Goal: Information Seeking & Learning: Check status

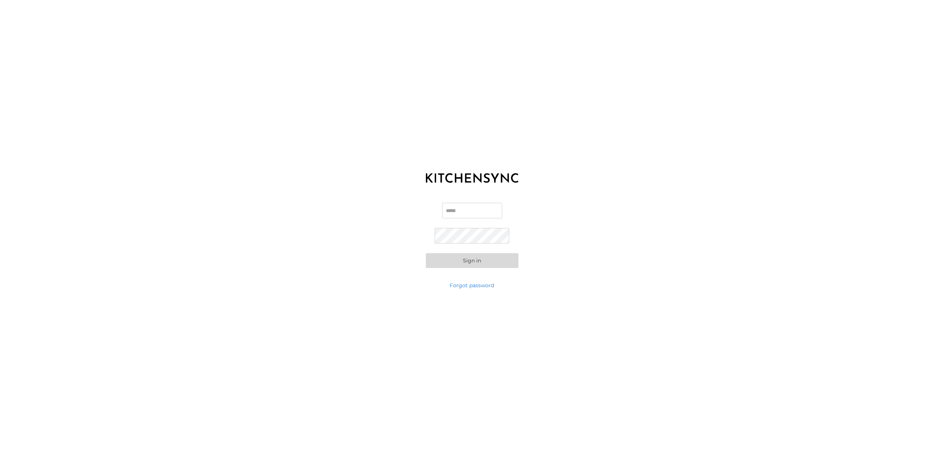
type input "**********"
click at [467, 264] on button "Sign in" at bounding box center [472, 261] width 93 height 15
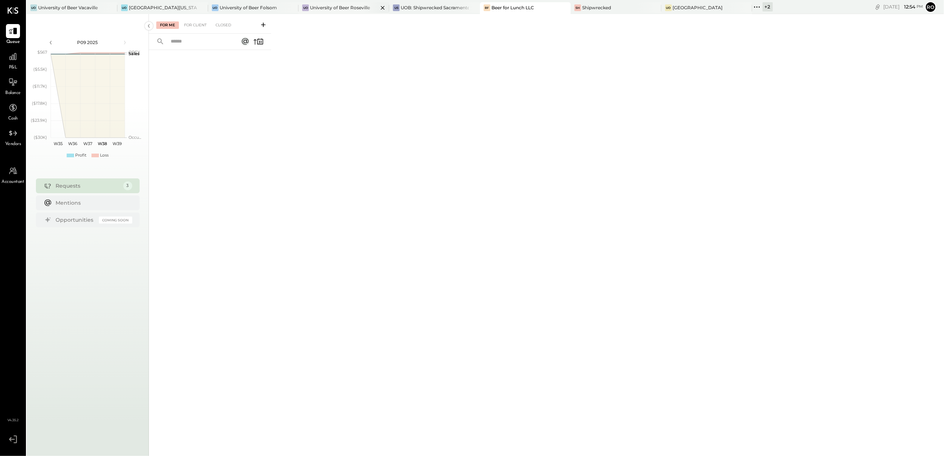
click at [356, 6] on div "University of Beer Roseville" at bounding box center [340, 7] width 60 height 6
click at [14, 84] on icon at bounding box center [13, 82] width 10 height 10
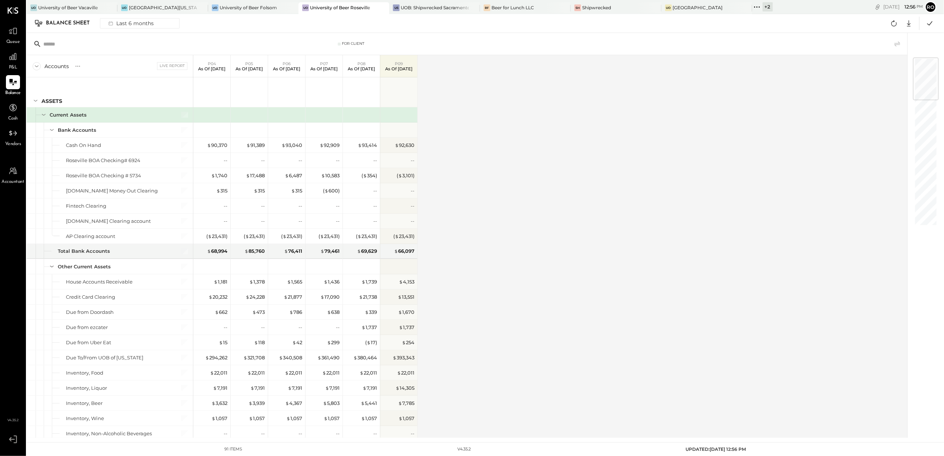
click at [67, 23] on div "Balance Sheet" at bounding box center [71, 23] width 51 height 12
click at [80, 21] on div "Balance Sheet" at bounding box center [71, 23] width 51 height 12
click at [69, 21] on div "Balance Sheet" at bounding box center [71, 23] width 51 height 12
click at [140, 23] on div "Last 6 months" at bounding box center [130, 24] width 53 height 10
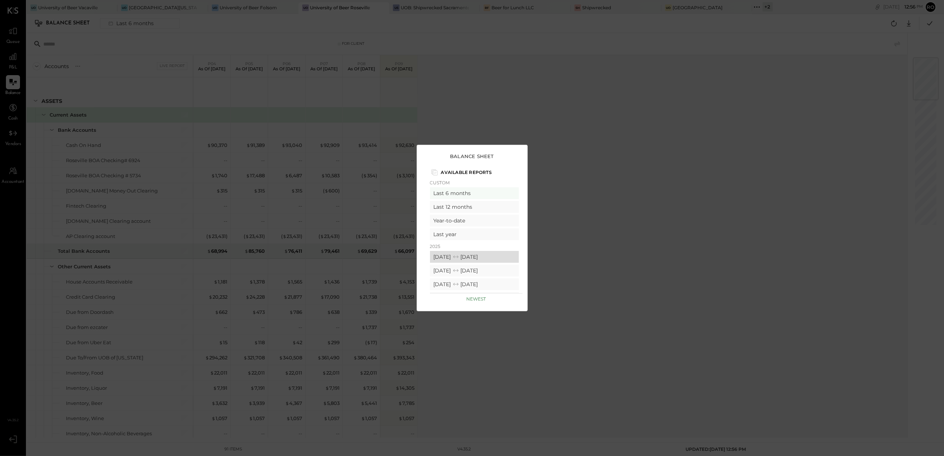
click at [460, 258] on icon at bounding box center [455, 256] width 7 height 7
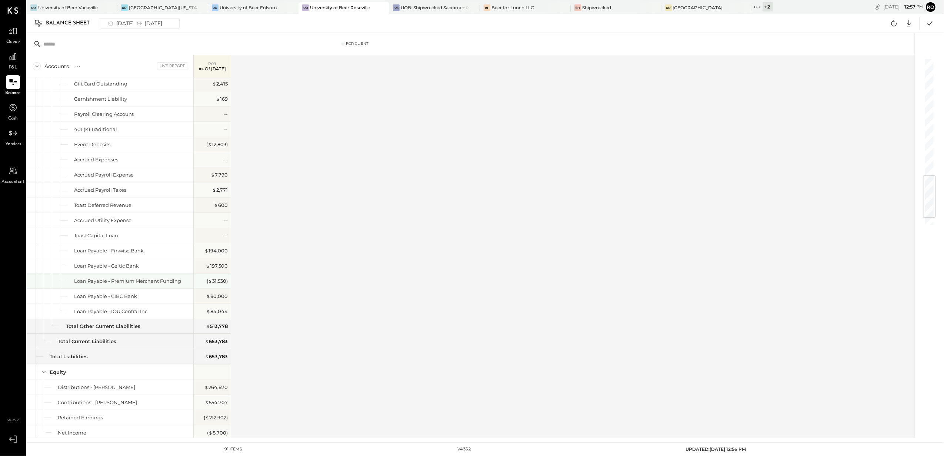
scroll to position [1049, 0]
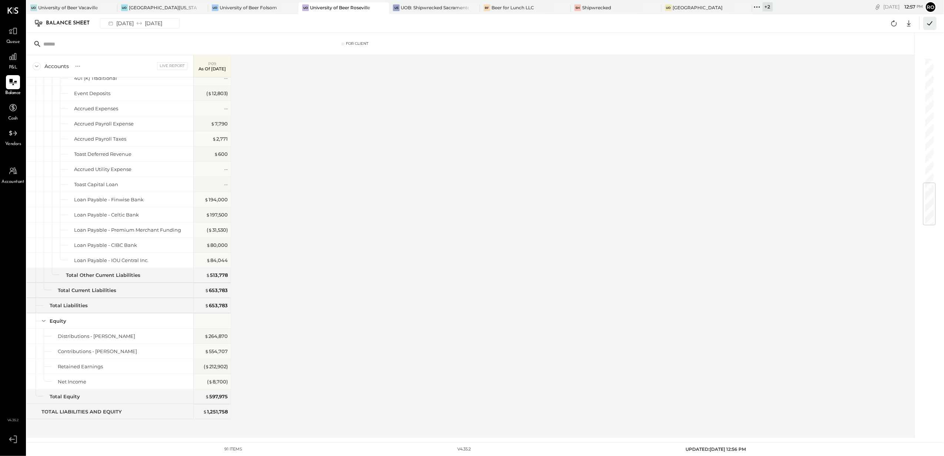
click at [935, 22] on button at bounding box center [929, 23] width 13 height 13
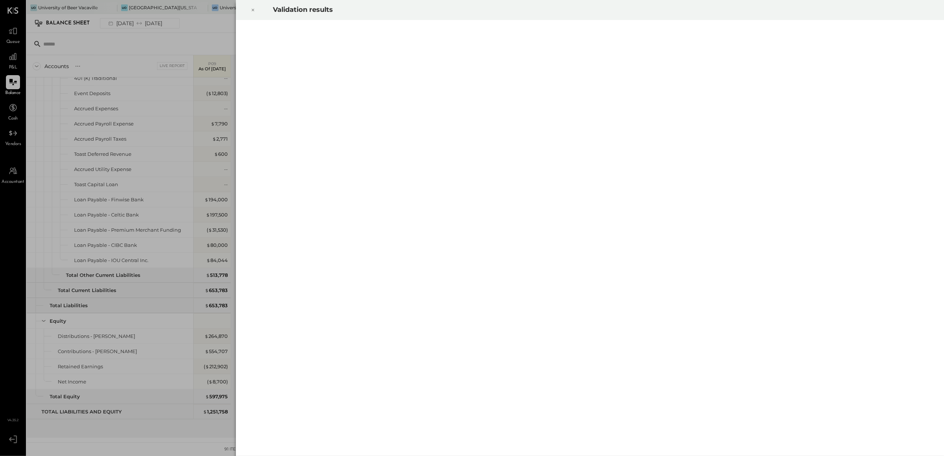
click at [253, 8] on icon at bounding box center [253, 10] width 4 height 9
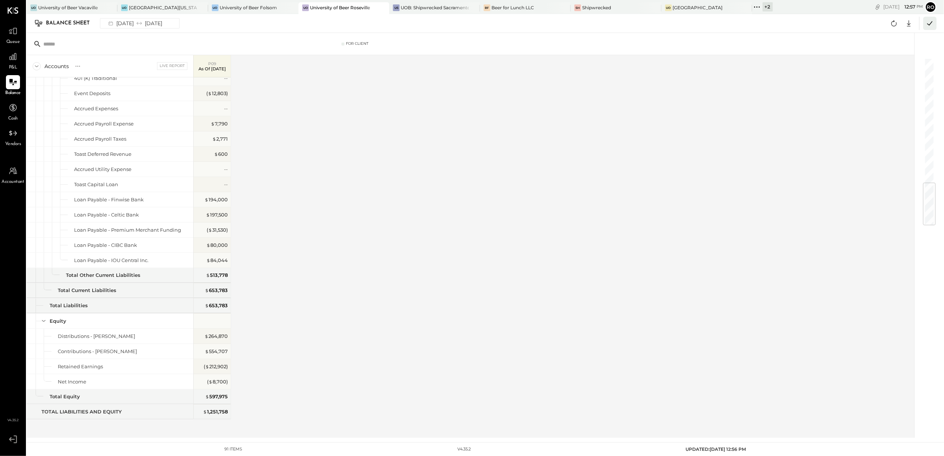
click at [933, 22] on icon at bounding box center [930, 24] width 10 height 10
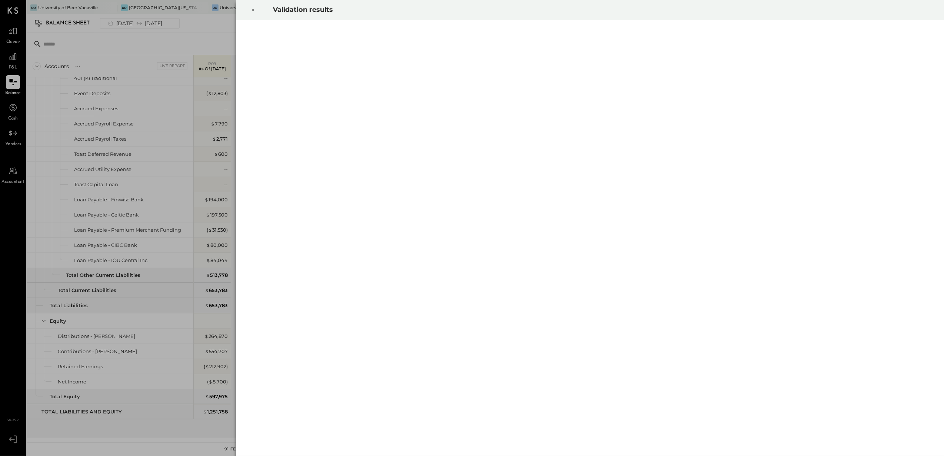
click at [252, 11] on icon at bounding box center [253, 10] width 3 height 3
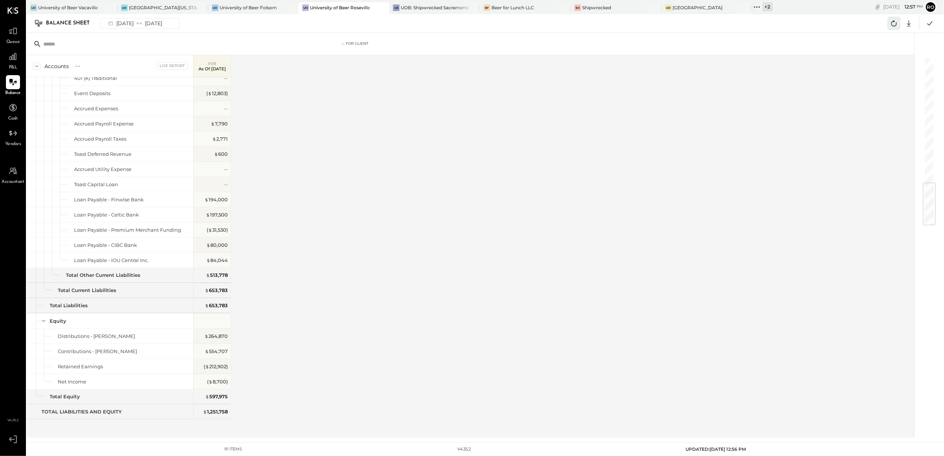
click at [892, 20] on icon at bounding box center [894, 24] width 10 height 10
click at [930, 22] on icon at bounding box center [930, 24] width 10 height 10
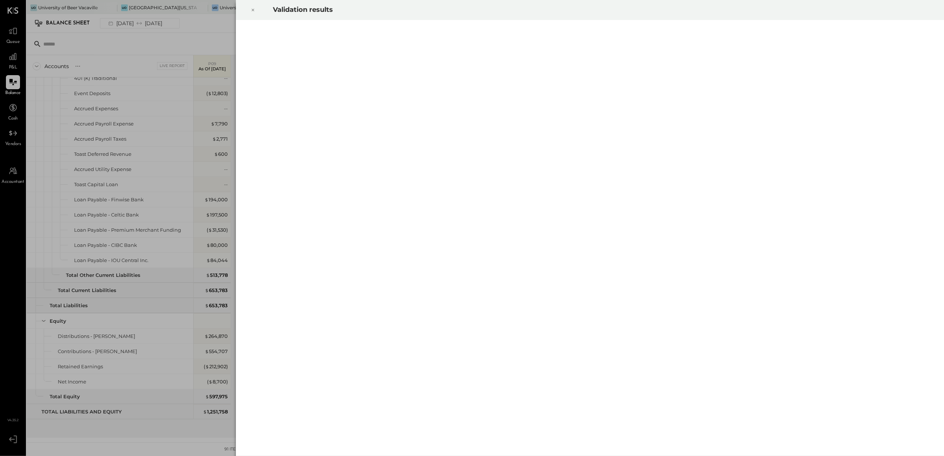
click at [254, 9] on icon at bounding box center [253, 10] width 3 height 3
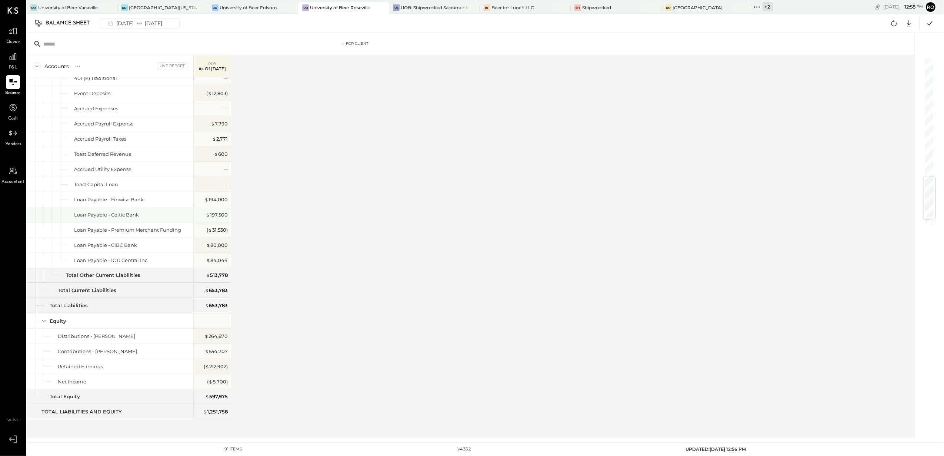
scroll to position [950, 0]
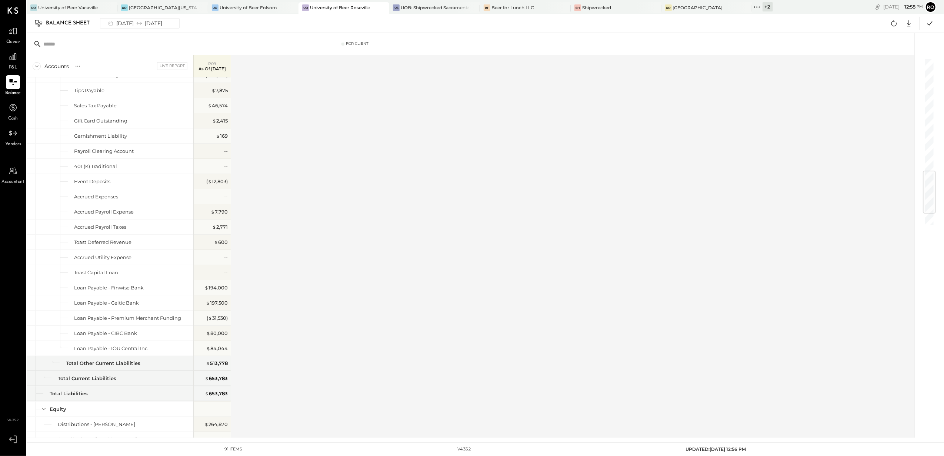
click at [321, 153] on div "Accounts S GL Live Report P09 As of [DATE] ASSETS Current Assets Bank Accounts …" at bounding box center [471, 246] width 889 height 383
